Goal: Task Accomplishment & Management: Complete application form

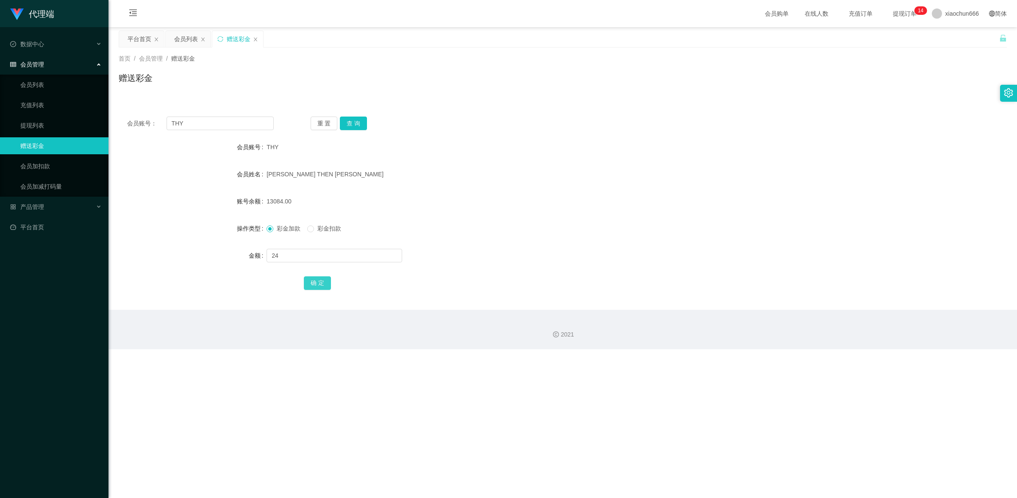
type input "24"
click at [325, 278] on button "确 定" at bounding box center [317, 283] width 27 height 14
click at [202, 126] on input "THY" at bounding box center [219, 123] width 107 height 14
click at [201, 126] on input "THY" at bounding box center [219, 123] width 107 height 14
paste input "23356"
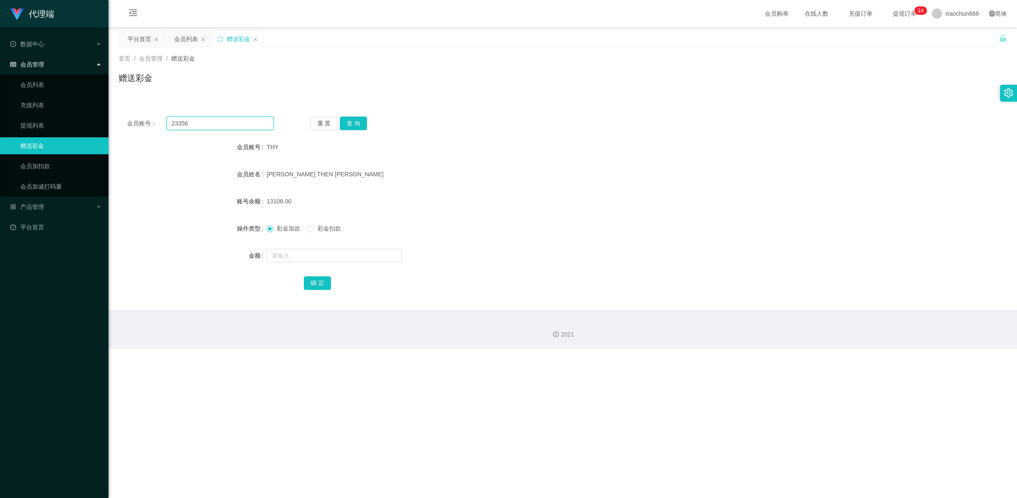
type input "23356"
click at [354, 116] on div "会员账号： 23356 重 置 查 询 会员账号 THY 会员姓名 [PERSON_NAME] THEN [PERSON_NAME] 账号余额 13108.0…" at bounding box center [563, 209] width 888 height 202
click at [353, 123] on button "查 询" at bounding box center [353, 123] width 27 height 14
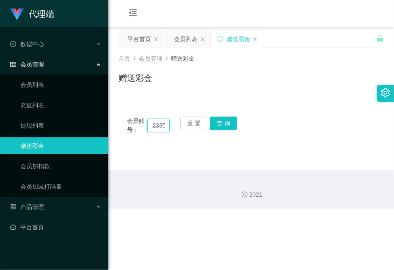
click at [164, 128] on input "23356" at bounding box center [158, 126] width 22 height 14
paste input "THY"
type input "THY"
click at [220, 125] on button "查 询" at bounding box center [223, 123] width 27 height 14
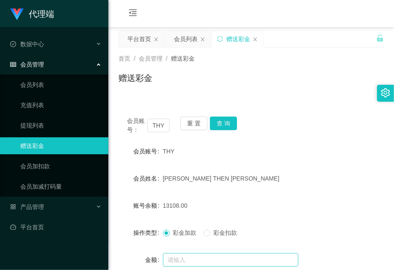
drag, startPoint x: 194, startPoint y: 249, endPoint x: 192, endPoint y: 255, distance: 6.2
click at [194, 249] on form "会员账号 THY 会员姓名 [PERSON_NAME] THEN [PERSON_NAME] 账号余额 13108.00 操作类型 彩金加款 彩金扣款 金额 …" at bounding box center [252, 219] width 266 height 152
click at [193, 255] on input "text" at bounding box center [231, 260] width 136 height 14
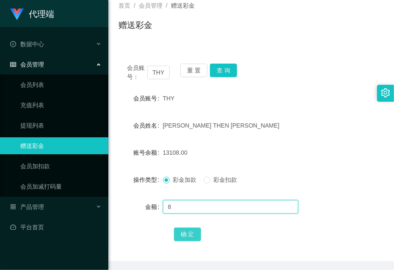
type input "8"
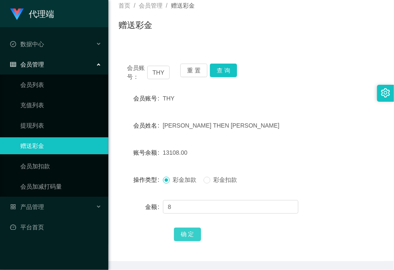
drag, startPoint x: 189, startPoint y: 238, endPoint x: 205, endPoint y: 224, distance: 21.6
click at [189, 238] on button "确 定" at bounding box center [187, 234] width 27 height 14
click at [282, 120] on div "[PERSON_NAME] THEN [PERSON_NAME]" at bounding box center [240, 125] width 155 height 17
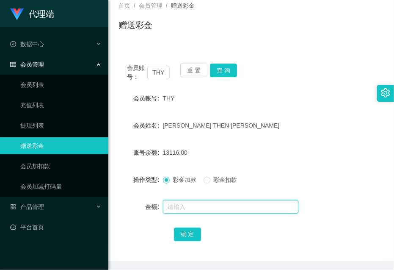
click at [191, 207] on input "text" at bounding box center [231, 207] width 136 height 14
type input "8"
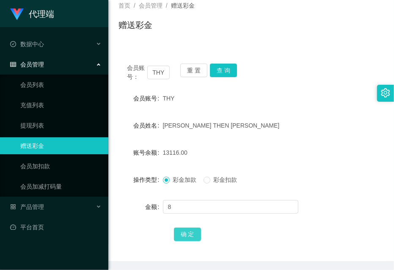
click at [176, 231] on button "确 定" at bounding box center [187, 234] width 27 height 14
